Goal: Information Seeking & Learning: Learn about a topic

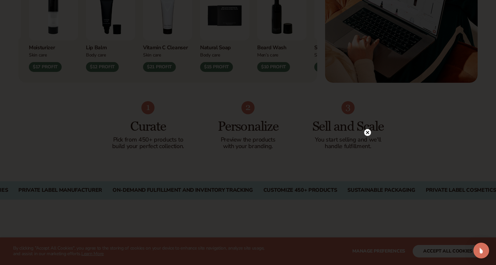
scroll to position [389, 0]
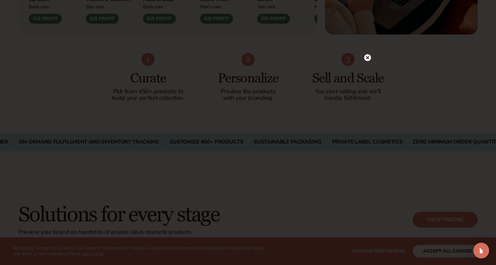
click at [369, 57] on circle at bounding box center [367, 57] width 7 height 7
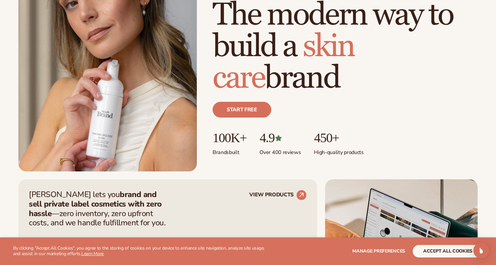
scroll to position [0, 0]
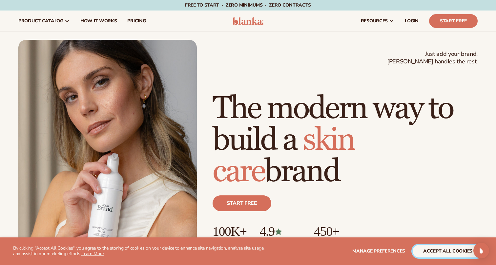
click at [448, 247] on button "accept all cookies" at bounding box center [448, 251] width 70 height 12
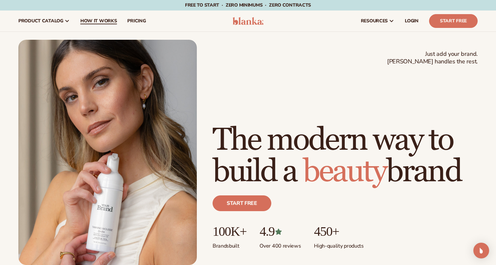
click at [99, 21] on span "How It Works" at bounding box center [98, 20] width 37 height 5
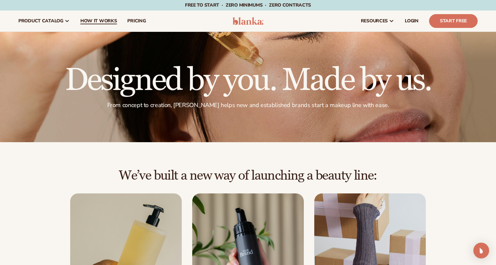
click at [103, 20] on span "How It Works" at bounding box center [98, 20] width 37 height 5
click at [131, 20] on span "pricing" at bounding box center [136, 20] width 18 height 5
